Goal: Information Seeking & Learning: Learn about a topic

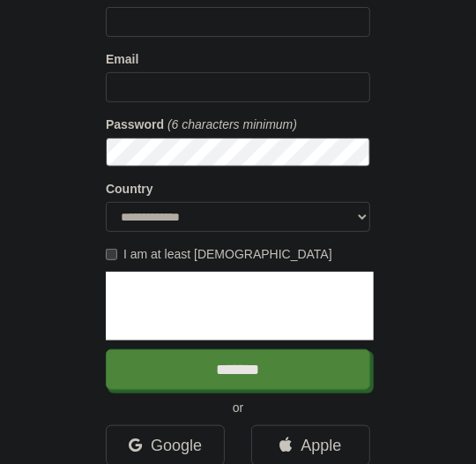
scroll to position [294, 0]
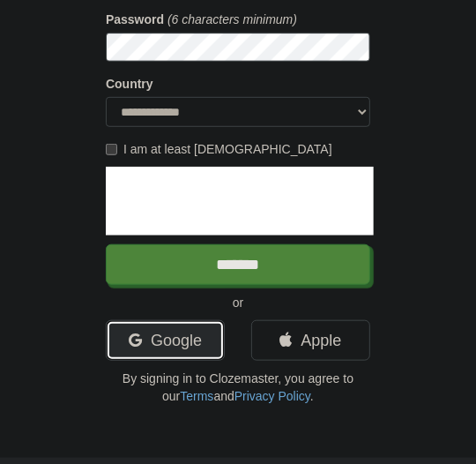
click at [169, 339] on link "Google" at bounding box center [165, 340] width 119 height 41
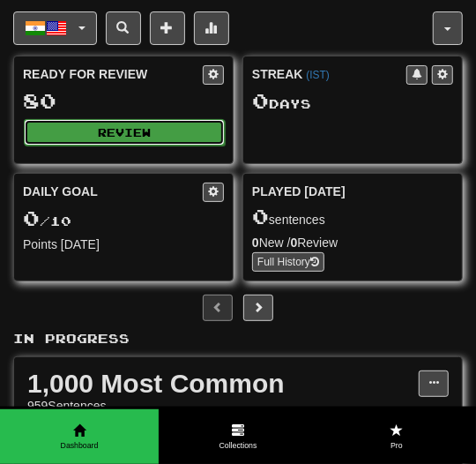
click at [154, 133] on button "Review" at bounding box center [124, 132] width 201 height 26
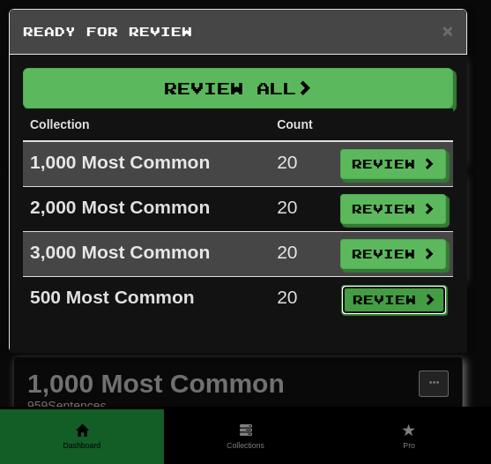
click at [383, 290] on button "Review" at bounding box center [394, 300] width 106 height 30
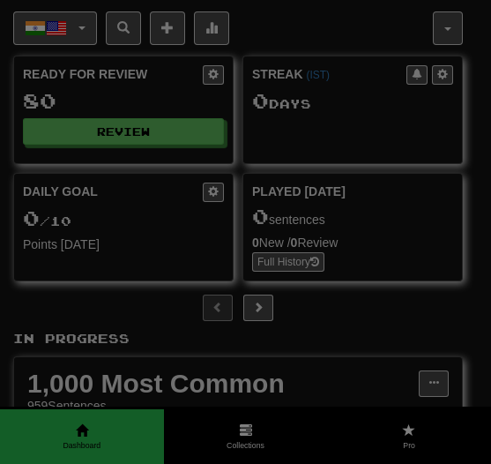
select select "**"
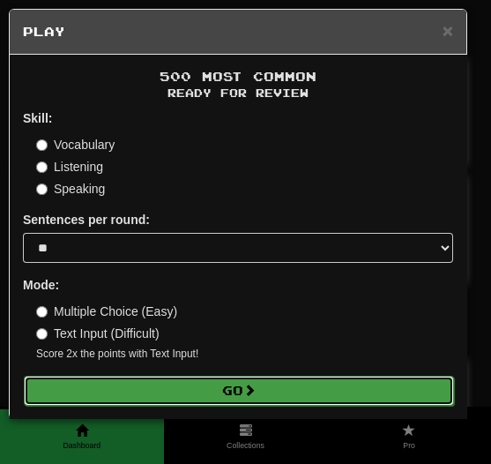
click at [231, 401] on button "Go" at bounding box center [239, 391] width 430 height 30
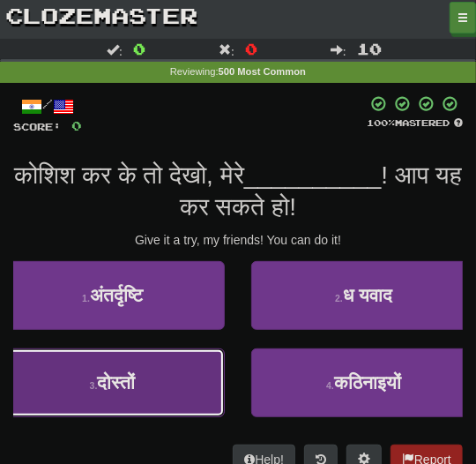
click at [123, 369] on button "3 . दोस्तों" at bounding box center [112, 382] width 225 height 69
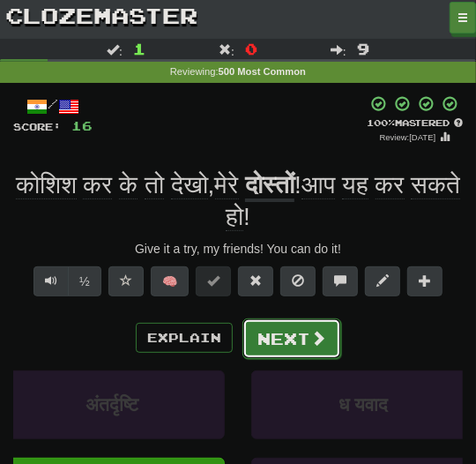
click at [264, 338] on button "Next" at bounding box center [291, 338] width 99 height 41
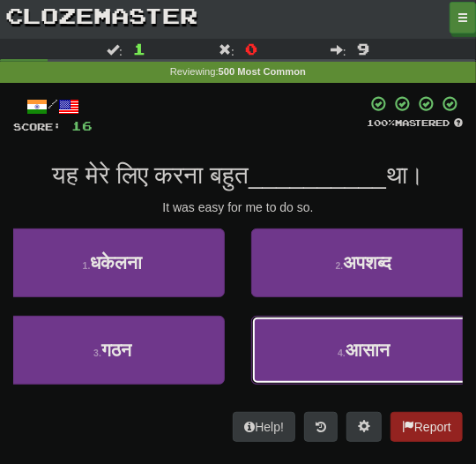
click at [264, 338] on button "4 . आसान" at bounding box center [363, 350] width 225 height 69
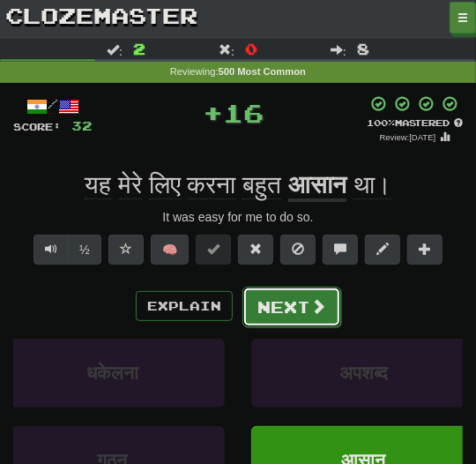
click at [268, 309] on button "Next" at bounding box center [291, 307] width 99 height 41
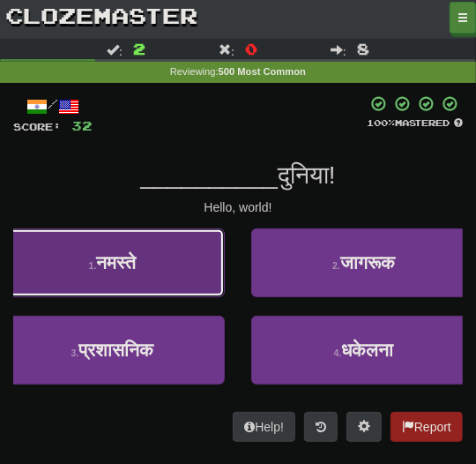
click at [205, 288] on button "1 . नमस्ते" at bounding box center [112, 262] width 225 height 69
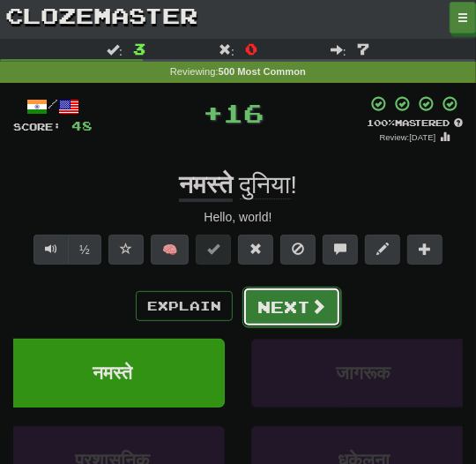
click at [269, 315] on button "Next" at bounding box center [291, 307] width 99 height 41
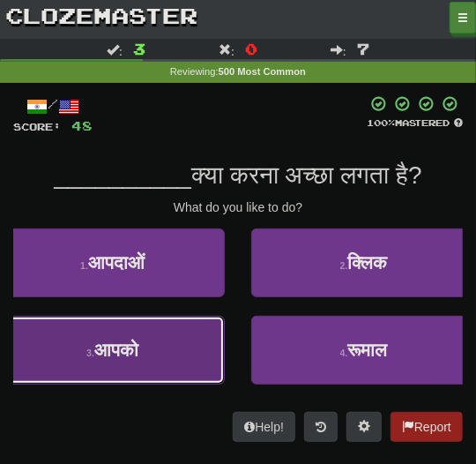
click at [183, 352] on button "3 . आपको" at bounding box center [112, 350] width 225 height 69
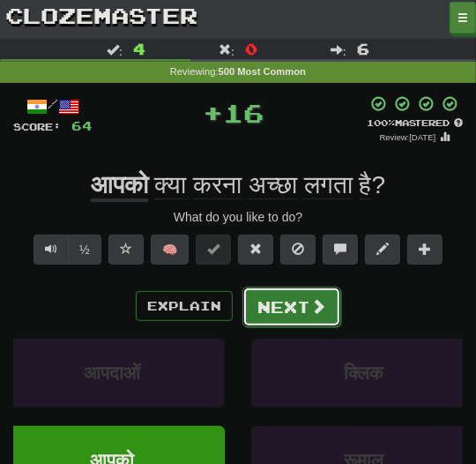
click at [286, 317] on button "Next" at bounding box center [291, 307] width 99 height 41
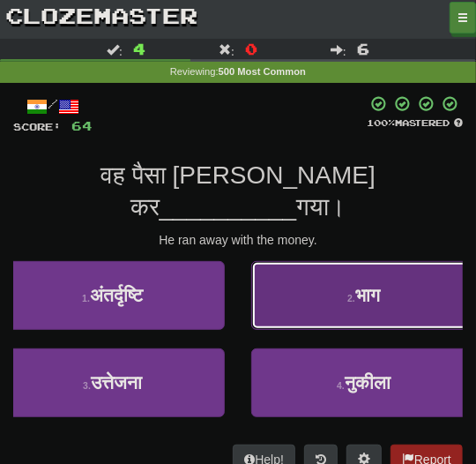
click at [304, 267] on button "2 . भाग" at bounding box center [363, 295] width 225 height 69
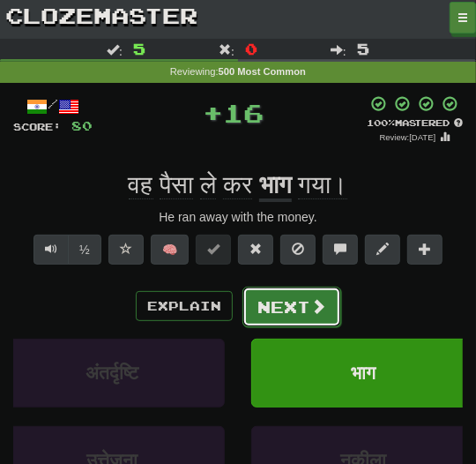
click at [290, 318] on button "Next" at bounding box center [291, 307] width 99 height 41
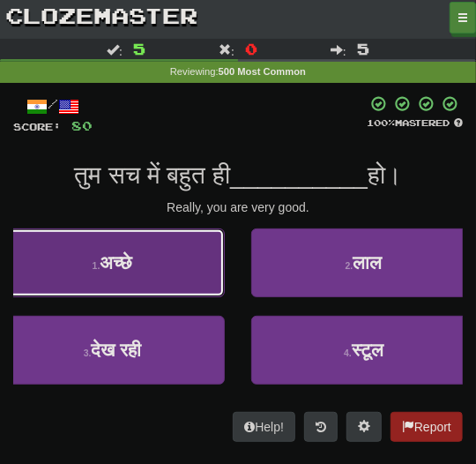
click at [180, 266] on button "1 . अच्छे" at bounding box center [112, 262] width 225 height 69
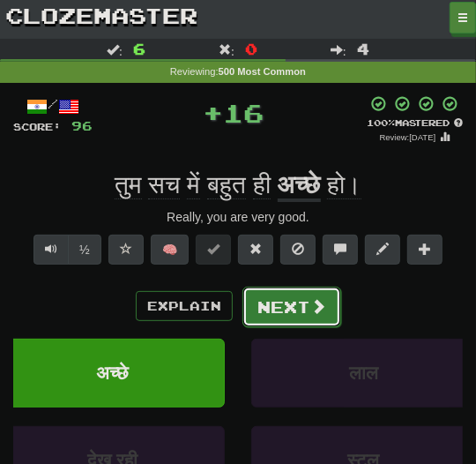
click at [268, 310] on button "Next" at bounding box center [291, 307] width 99 height 41
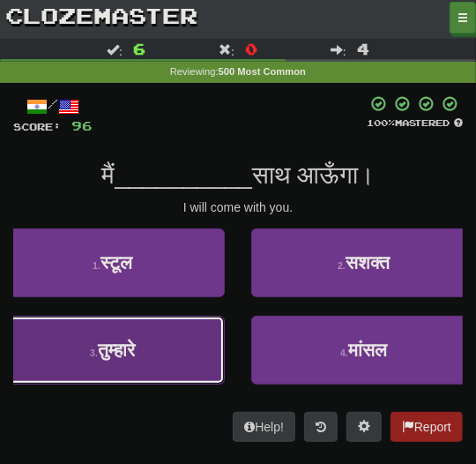
click at [180, 335] on button "3 . तुम्हारे" at bounding box center [112, 350] width 225 height 69
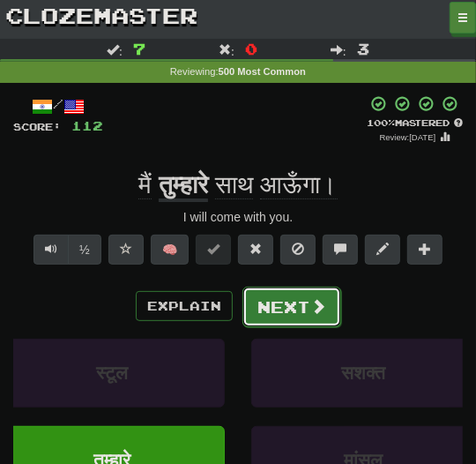
click at [256, 309] on button "Next" at bounding box center [291, 307] width 99 height 41
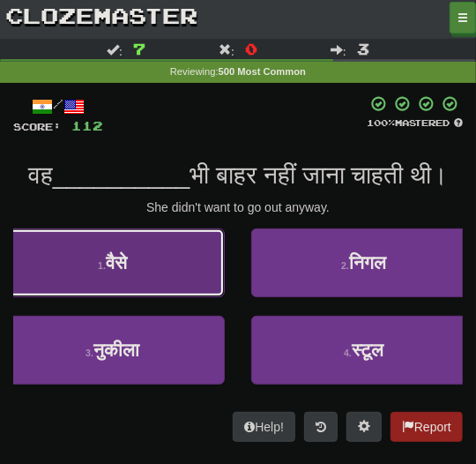
click at [177, 297] on button "1 . वैसे" at bounding box center [112, 262] width 225 height 69
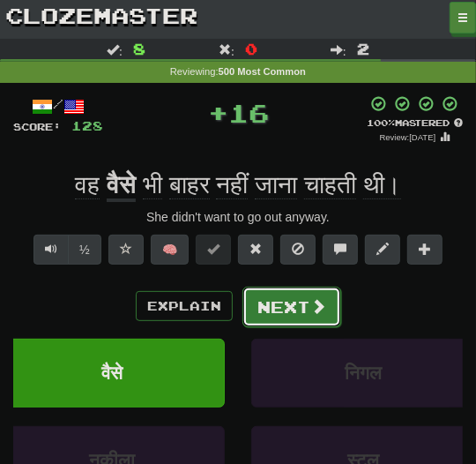
click at [264, 307] on button "Next" at bounding box center [291, 307] width 99 height 41
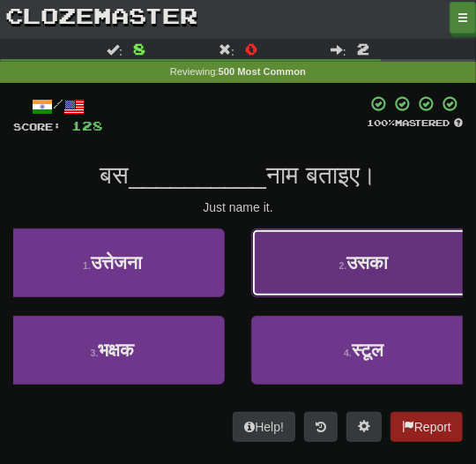
click at [289, 269] on button "2 . उसका" at bounding box center [363, 262] width 225 height 69
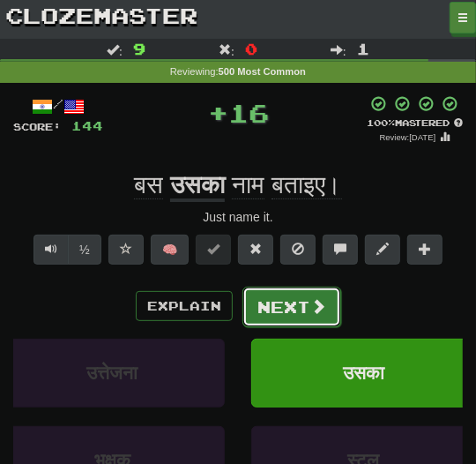
click at [275, 295] on button "Next" at bounding box center [291, 307] width 99 height 41
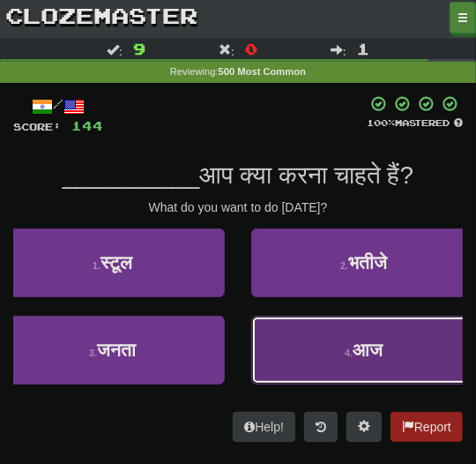
click at [298, 332] on button "4 . आज" at bounding box center [363, 350] width 225 height 69
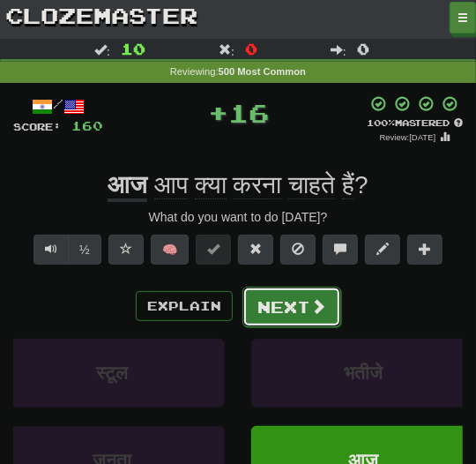
click at [273, 316] on button "Next" at bounding box center [291, 307] width 99 height 41
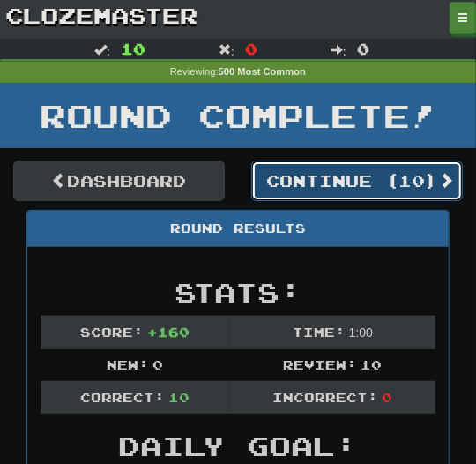
click at [340, 183] on button "Continue ( 10 )" at bounding box center [357, 180] width 212 height 41
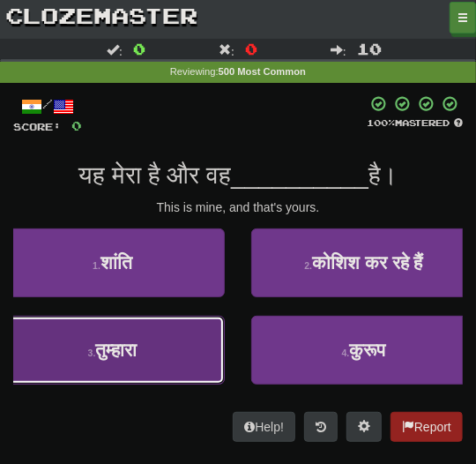
click at [192, 341] on button "3 . तुम्हारा" at bounding box center [112, 350] width 225 height 69
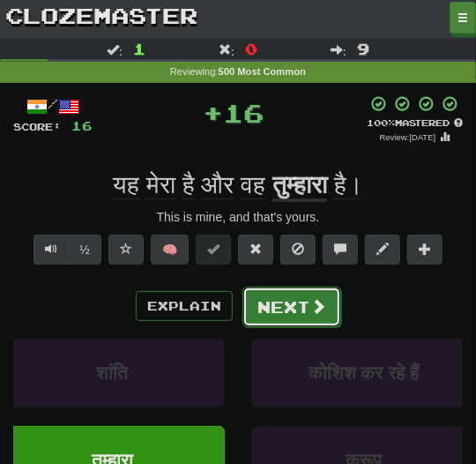
click at [274, 317] on button "Next" at bounding box center [291, 307] width 99 height 41
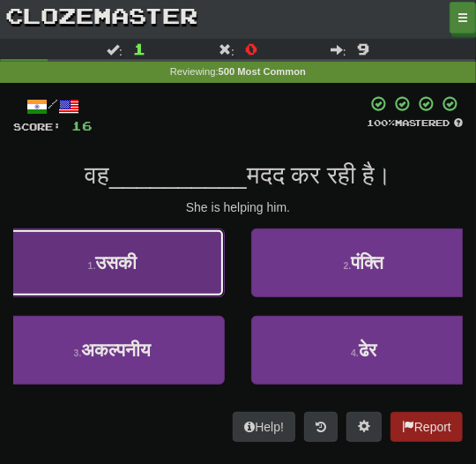
click at [199, 280] on button "1 . उसकी" at bounding box center [112, 262] width 225 height 69
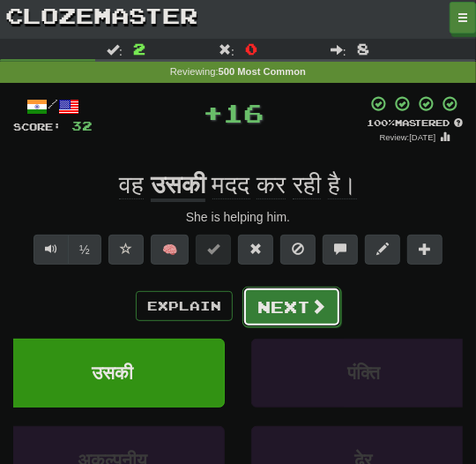
click at [294, 309] on button "Next" at bounding box center [291, 307] width 99 height 41
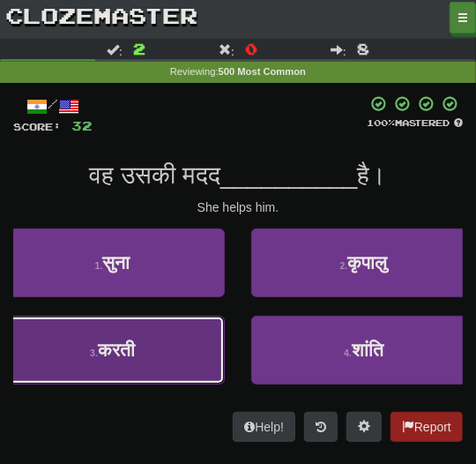
click at [184, 338] on button "3 . करती" at bounding box center [112, 350] width 225 height 69
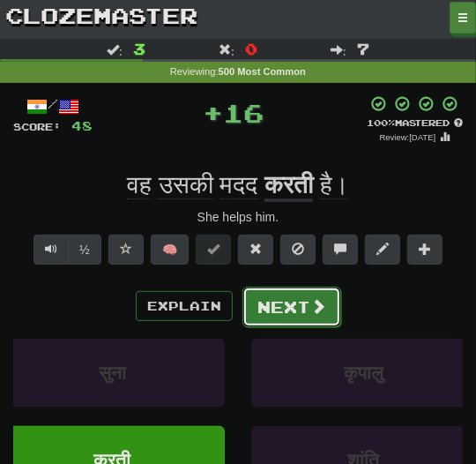
click at [270, 313] on button "Next" at bounding box center [291, 307] width 99 height 41
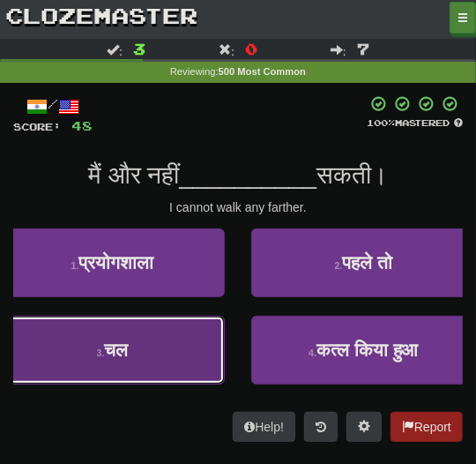
click at [192, 339] on button "3 . चल" at bounding box center [112, 350] width 225 height 69
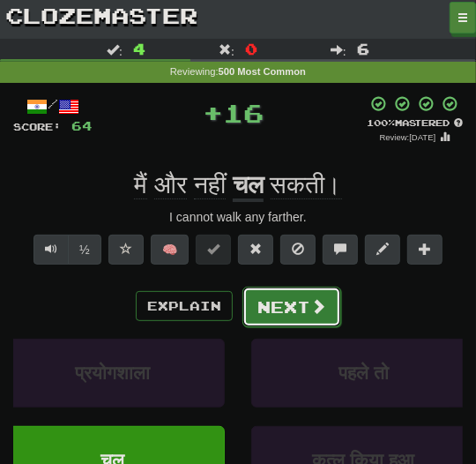
click at [264, 322] on button "Next" at bounding box center [291, 307] width 99 height 41
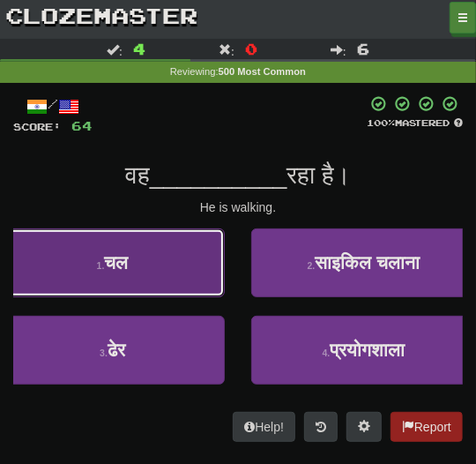
click at [179, 287] on button "1 . चल" at bounding box center [112, 262] width 225 height 69
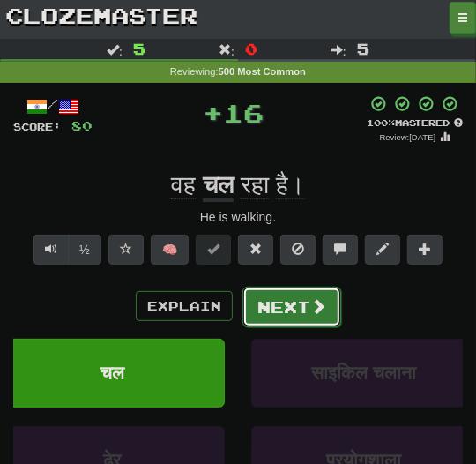
click at [258, 304] on button "Next" at bounding box center [291, 307] width 99 height 41
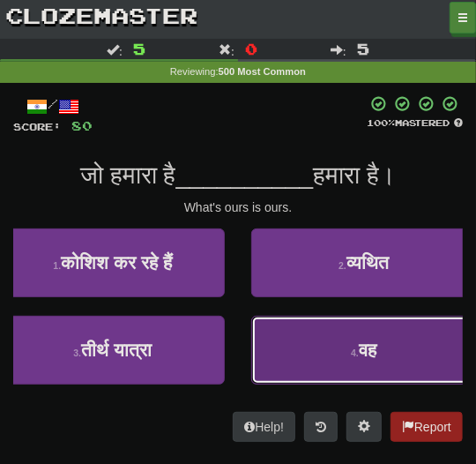
click at [289, 334] on button "4 . वह" at bounding box center [363, 350] width 225 height 69
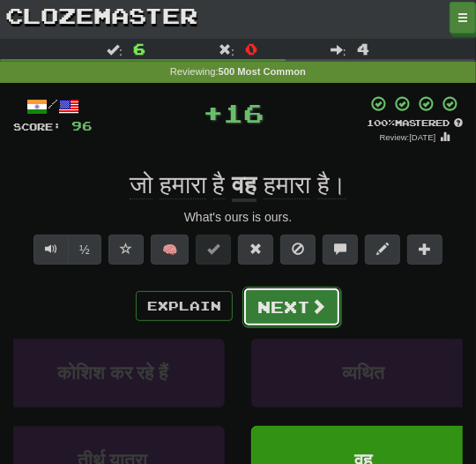
click at [271, 318] on button "Next" at bounding box center [291, 307] width 99 height 41
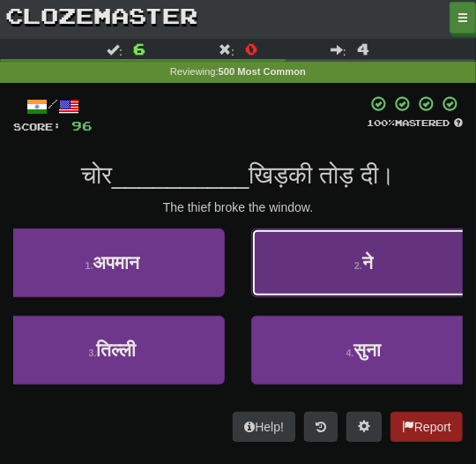
click at [292, 279] on button "2 . ने" at bounding box center [363, 262] width 225 height 69
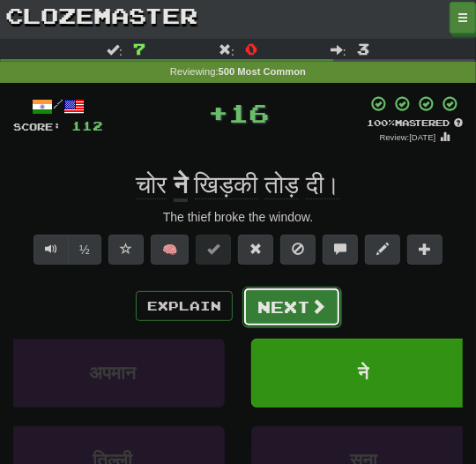
click at [294, 306] on button "Next" at bounding box center [291, 307] width 99 height 41
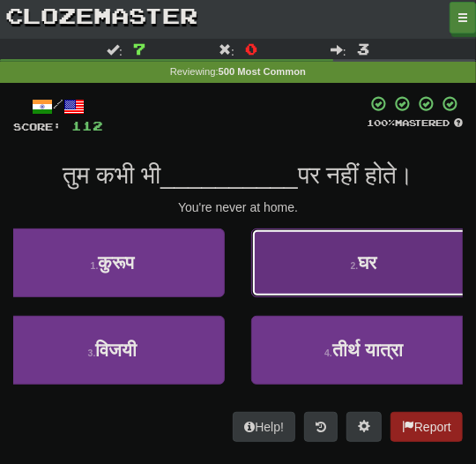
click at [303, 284] on button "2 . घर" at bounding box center [363, 262] width 225 height 69
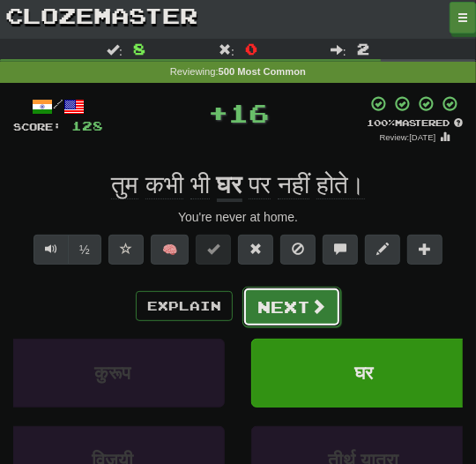
click at [301, 303] on button "Next" at bounding box center [291, 307] width 99 height 41
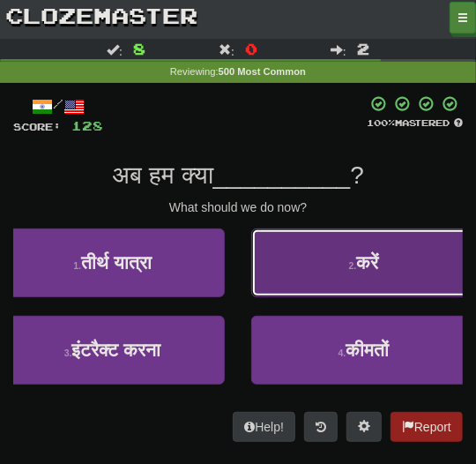
click at [314, 272] on button "2 . करें" at bounding box center [363, 262] width 225 height 69
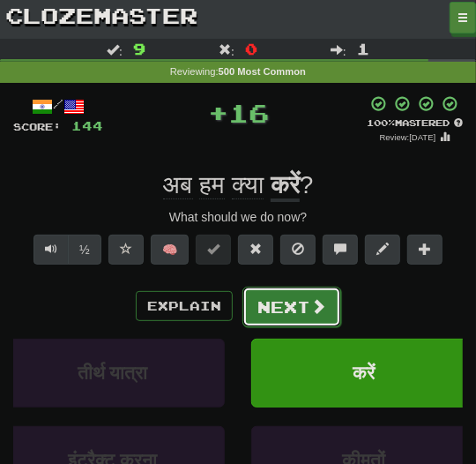
click at [304, 295] on button "Next" at bounding box center [291, 307] width 99 height 41
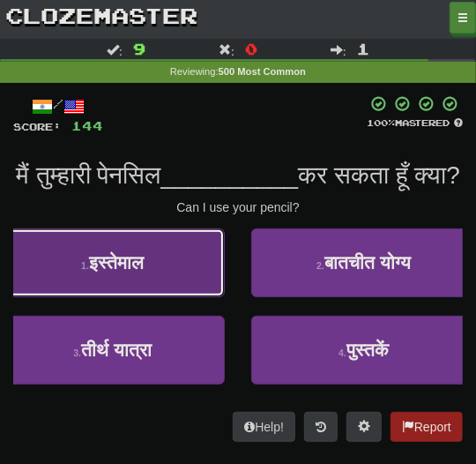
click at [204, 295] on button "1 . इस्तेमाल" at bounding box center [112, 262] width 225 height 69
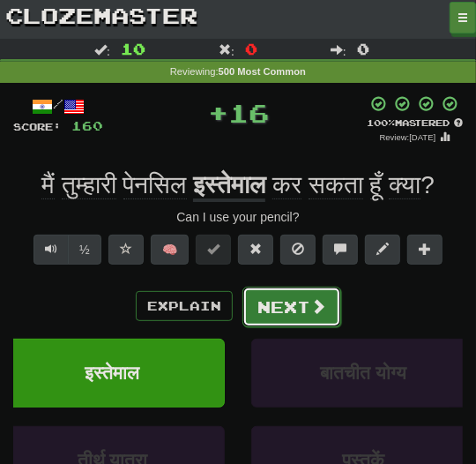
click at [266, 299] on button "Next" at bounding box center [291, 307] width 99 height 41
